Goal: Navigation & Orientation: Find specific page/section

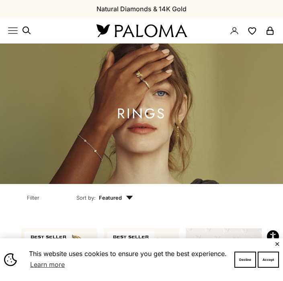
click at [279, 246] on button "✕" at bounding box center [277, 243] width 5 height 5
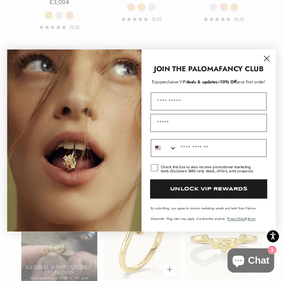
scroll to position [512, 0]
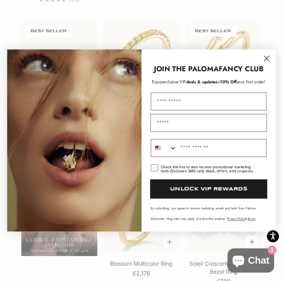
click at [272, 63] on circle "Close dialog" at bounding box center [267, 59] width 12 height 12
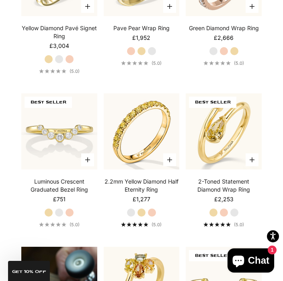
scroll to position [0, 0]
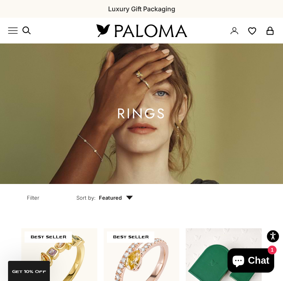
click at [36, 200] on button "Filter" at bounding box center [32, 196] width 49 height 25
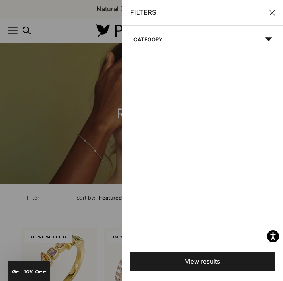
click at [36, 207] on div at bounding box center [141, 140] width 283 height 281
click at [34, 204] on button "Filter" at bounding box center [32, 196] width 49 height 25
click at [275, 41] on summary "Category" at bounding box center [202, 43] width 145 height 18
click at [272, 40] on icon at bounding box center [268, 39] width 7 height 4
click at [273, 13] on button "Close" at bounding box center [272, 13] width 6 height 6
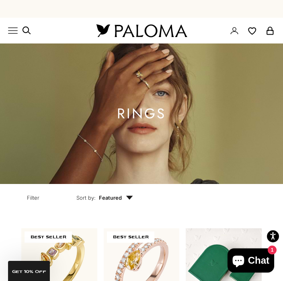
click at [11, 35] on icon "Primary navigation" at bounding box center [13, 31] width 10 height 10
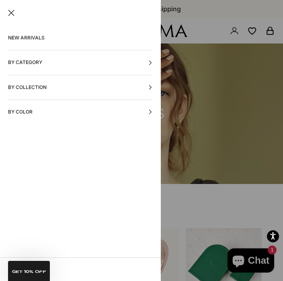
click at [147, 62] on button "By Category" at bounding box center [80, 62] width 145 height 24
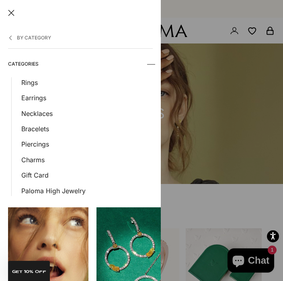
click at [45, 99] on link "Earrings" at bounding box center [86, 97] width 131 height 10
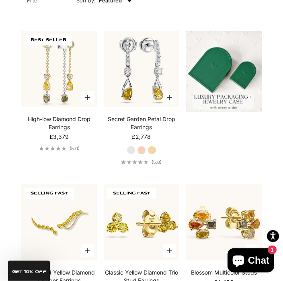
scroll to position [201, 0]
